Goal: Transaction & Acquisition: Purchase product/service

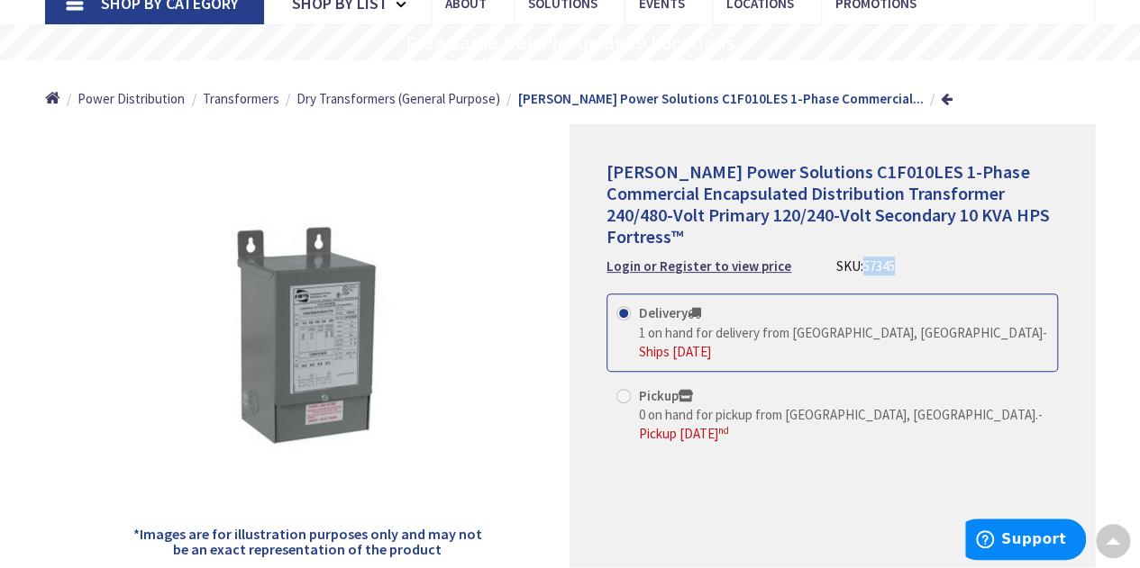
scroll to position [138, 0]
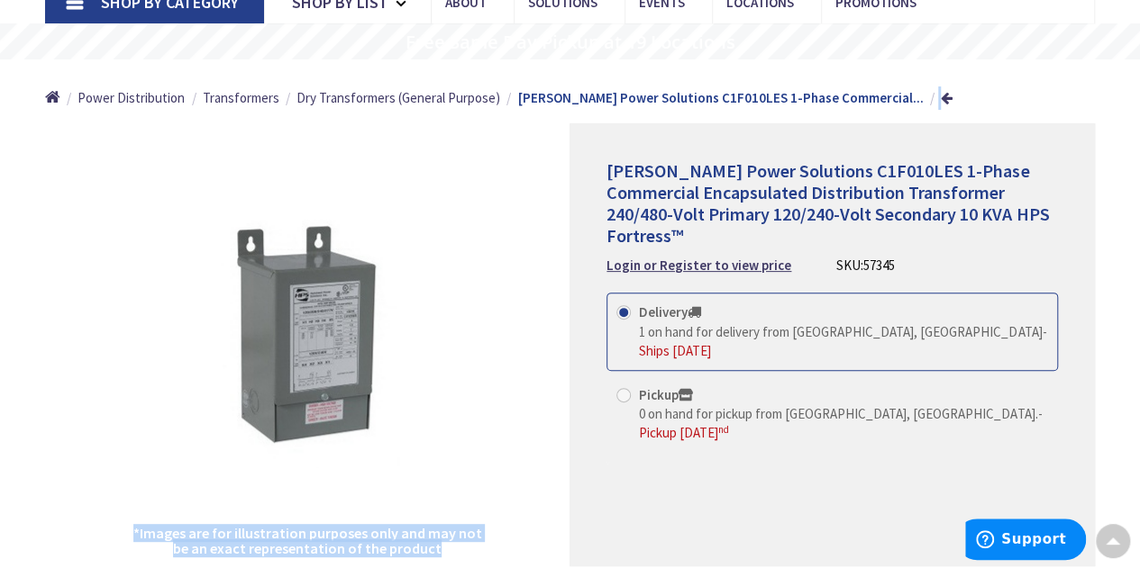
drag, startPoint x: 572, startPoint y: 177, endPoint x: 789, endPoint y: 114, distance: 226.1
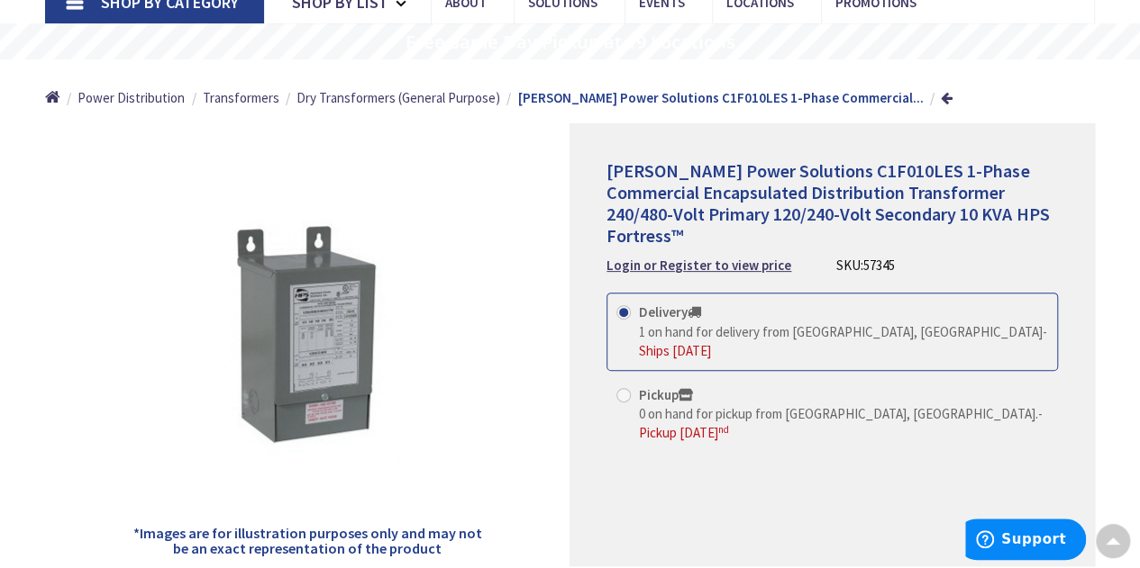
click at [723, 168] on span "[PERSON_NAME] Power Solutions C1F010LES 1-Phase Commercial Encapsulated Distrib…" at bounding box center [827, 202] width 442 height 87
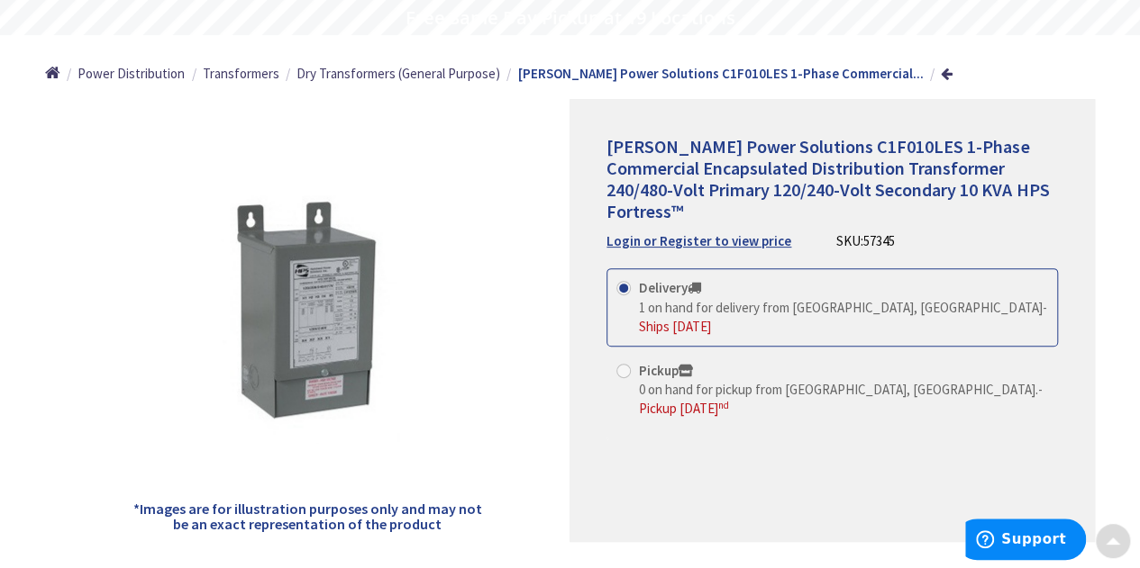
scroll to position [161, 0]
drag, startPoint x: 887, startPoint y: 241, endPoint x: 856, endPoint y: 243, distance: 30.8
click at [863, 243] on span "57345" at bounding box center [879, 241] width 32 height 17
copy span "57345"
click at [631, 366] on input "Pickup 0 on hand for pickup from [GEOGRAPHIC_DATA], [GEOGRAPHIC_DATA]. - Pickup…" at bounding box center [627, 372] width 12 height 12
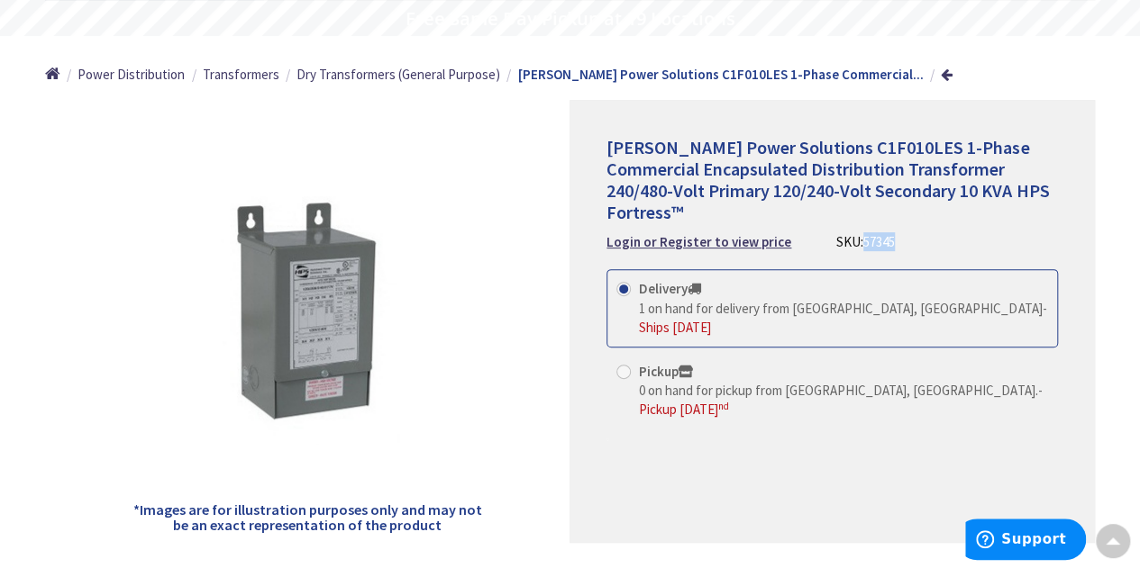
radio input "true"
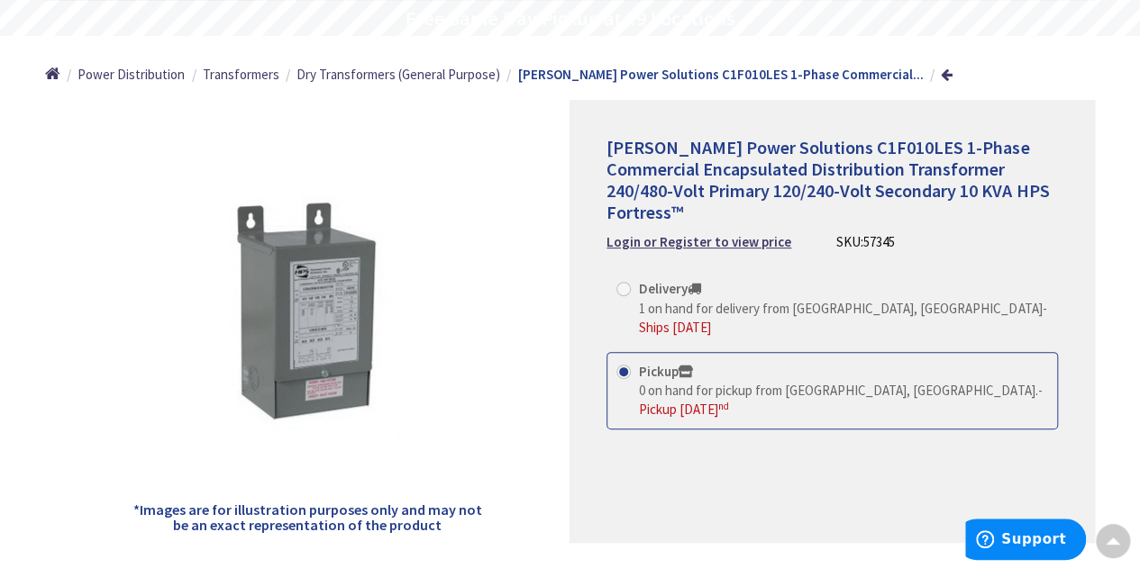
click at [627, 286] on span at bounding box center [623, 289] width 14 height 14
click at [627, 286] on input "Delivery 1 on hand for delivery from [GEOGRAPHIC_DATA], [GEOGRAPHIC_DATA] - Shi…" at bounding box center [627, 289] width 12 height 12
radio input "true"
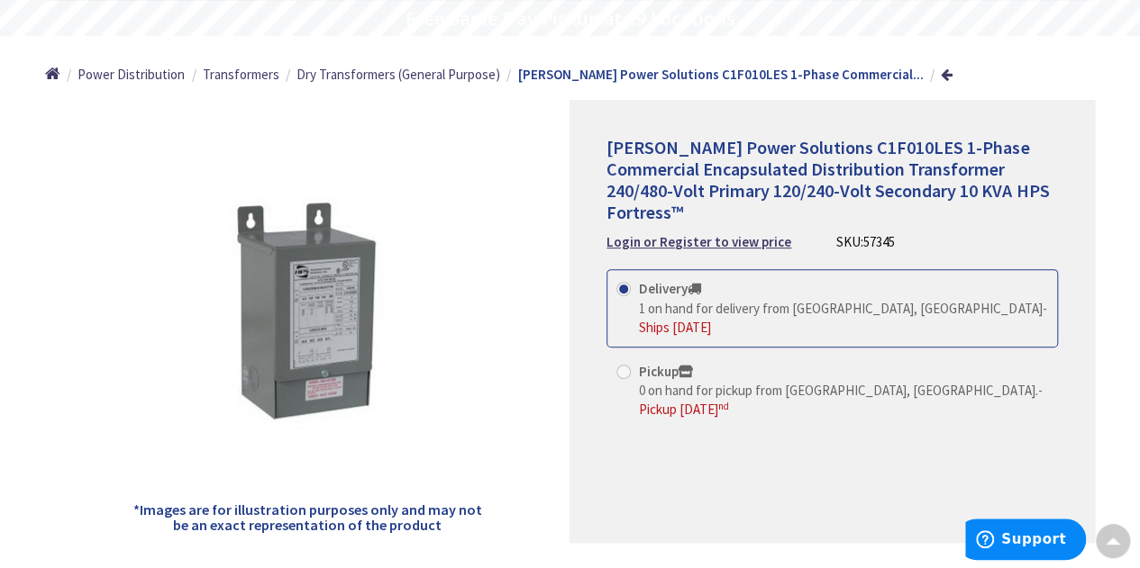
scroll to position [202, 0]
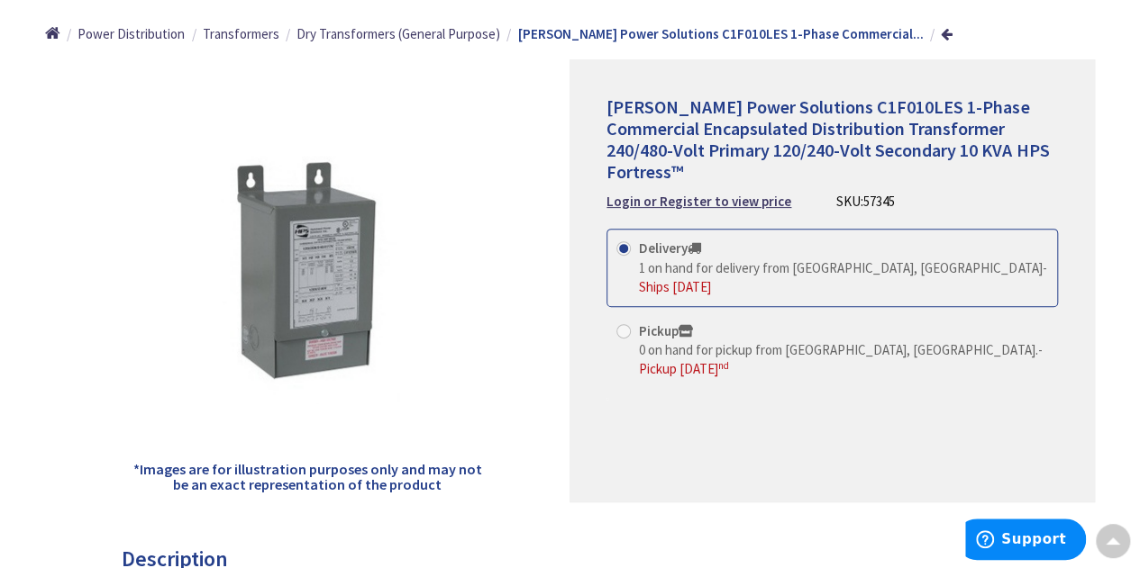
click at [718, 189] on div "[PERSON_NAME] Power Solutions C1F010LES 1-Phase Commercial Encapsulated Distrib…" at bounding box center [831, 153] width 451 height 114
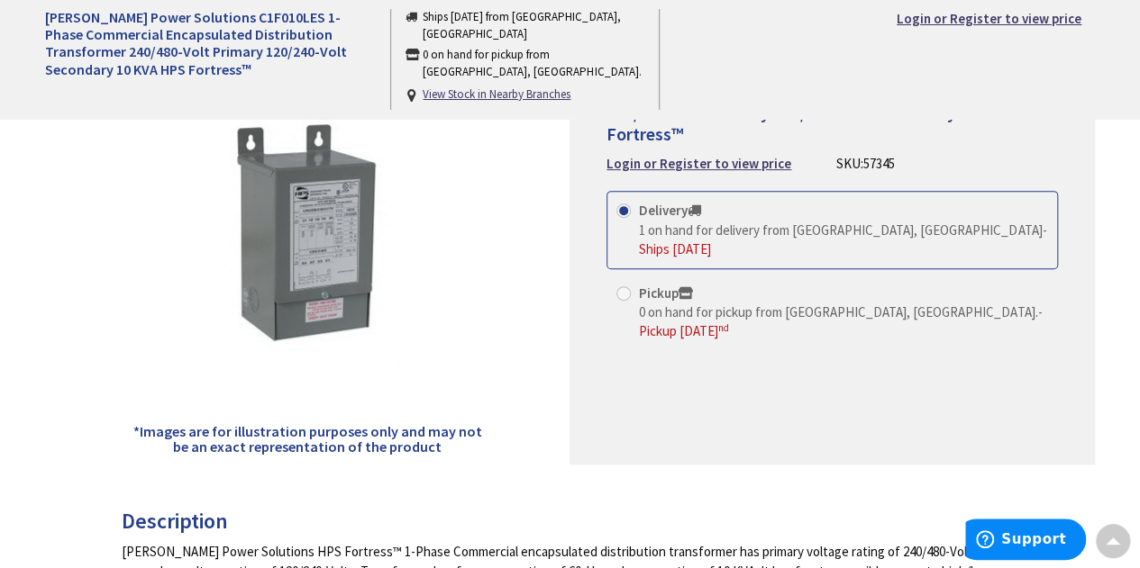
scroll to position [0, 0]
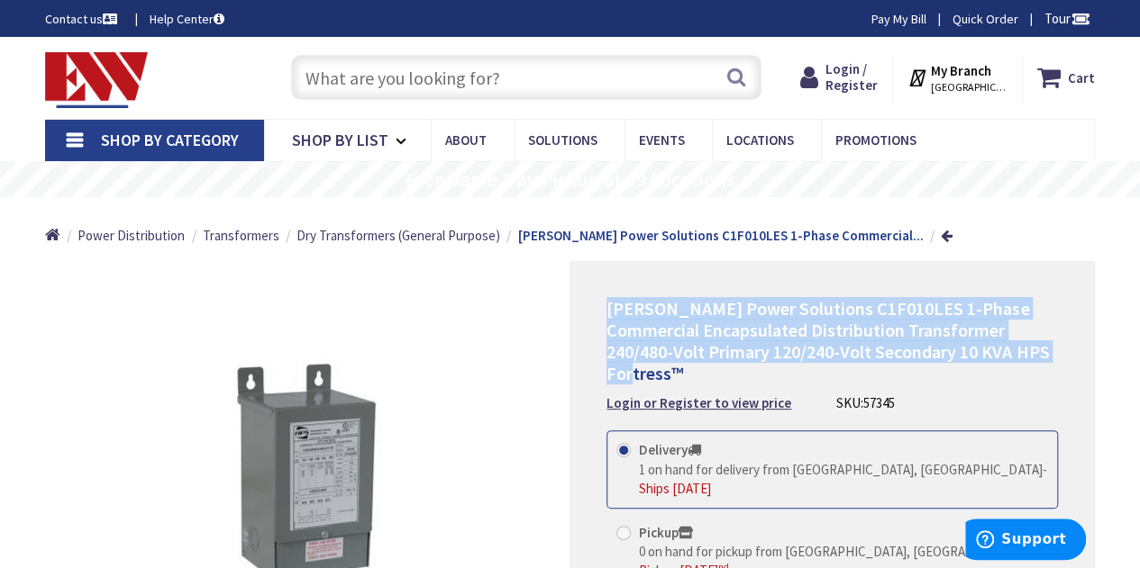
drag, startPoint x: 695, startPoint y: 368, endPoint x: 609, endPoint y: 305, distance: 106.9
click at [609, 305] on h1 "[PERSON_NAME] Power Solutions C1F010LES 1-Phase Commercial Encapsulated Distrib…" at bounding box center [831, 341] width 451 height 86
copy span "[PERSON_NAME] Power Solutions C1F010LES 1-Phase Commercial Encapsulated Distrib…"
